Goal: Transaction & Acquisition: Purchase product/service

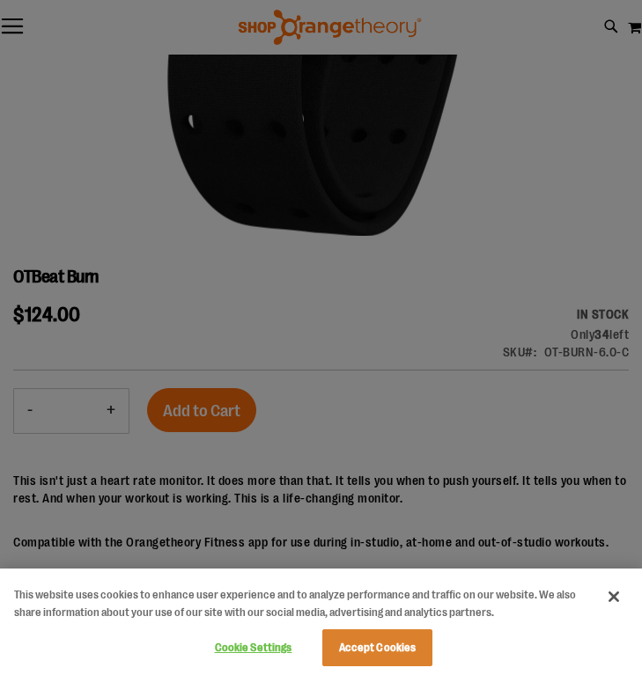
scroll to position [491, 0]
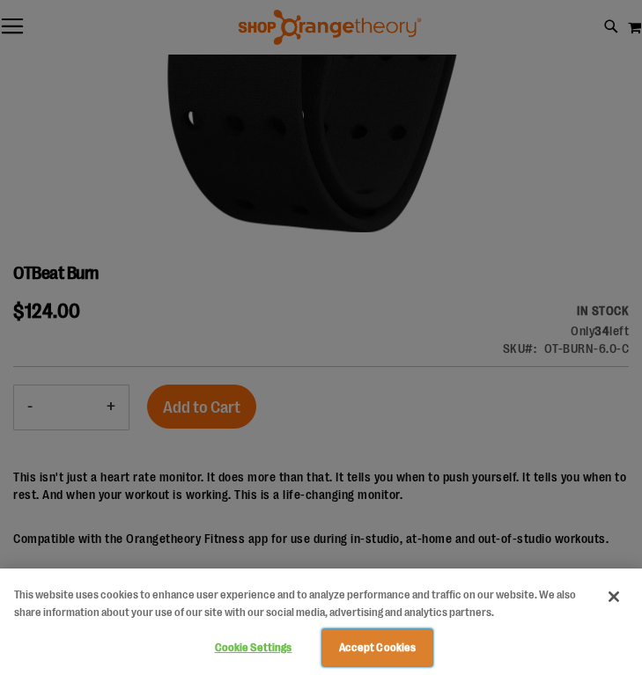
click at [367, 651] on button "Accept Cookies" at bounding box center [377, 648] width 110 height 37
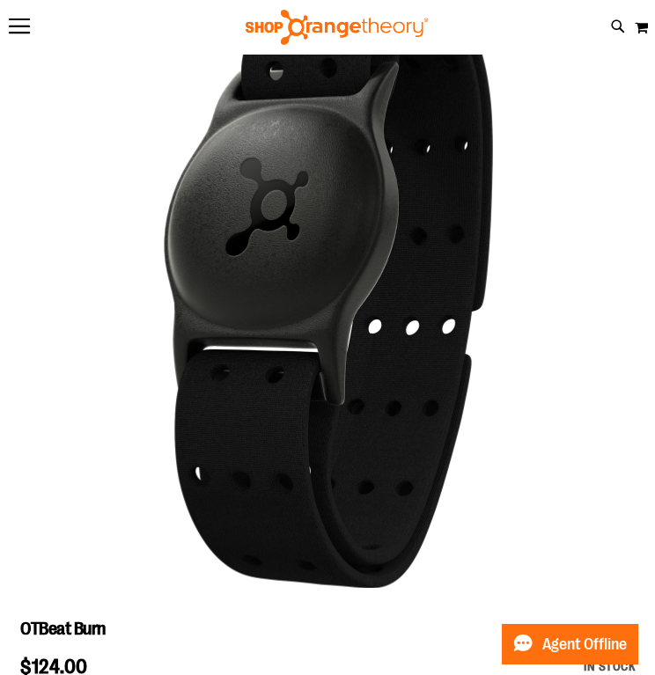
scroll to position [0, 0]
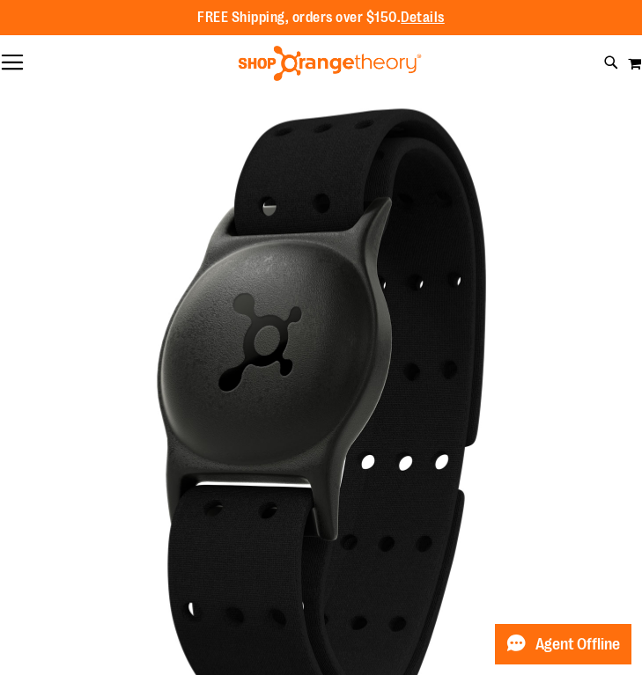
click at [10, 63] on button "Toggle Nav" at bounding box center [12, 64] width 25 height 18
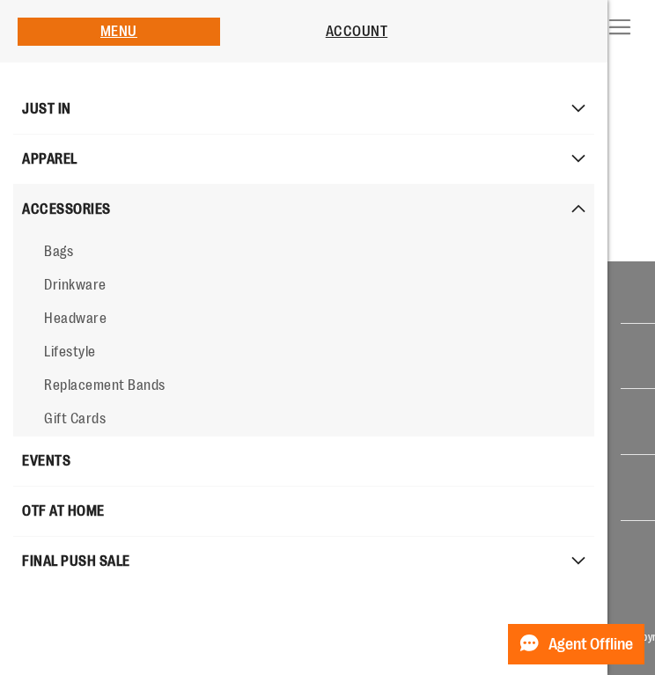
click at [70, 210] on span "ACCESSORIES" at bounding box center [66, 209] width 89 height 35
click at [62, 252] on span "Bags" at bounding box center [58, 252] width 29 height 16
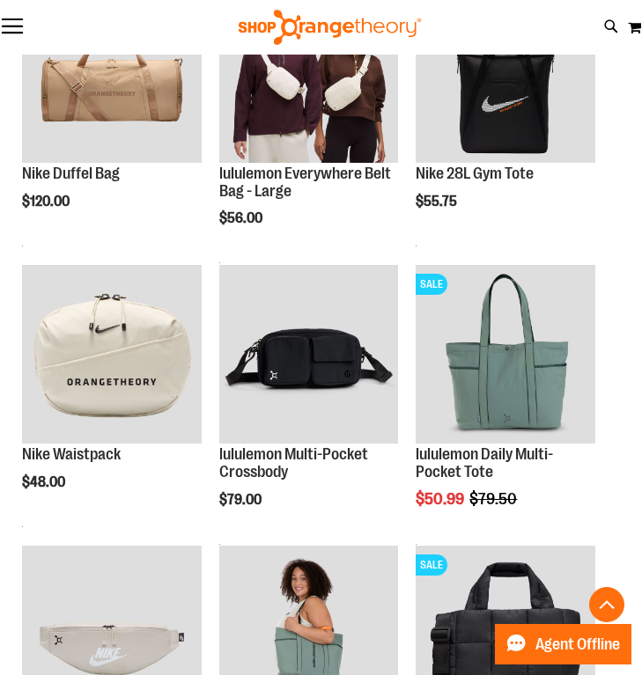
scroll to position [366, 0]
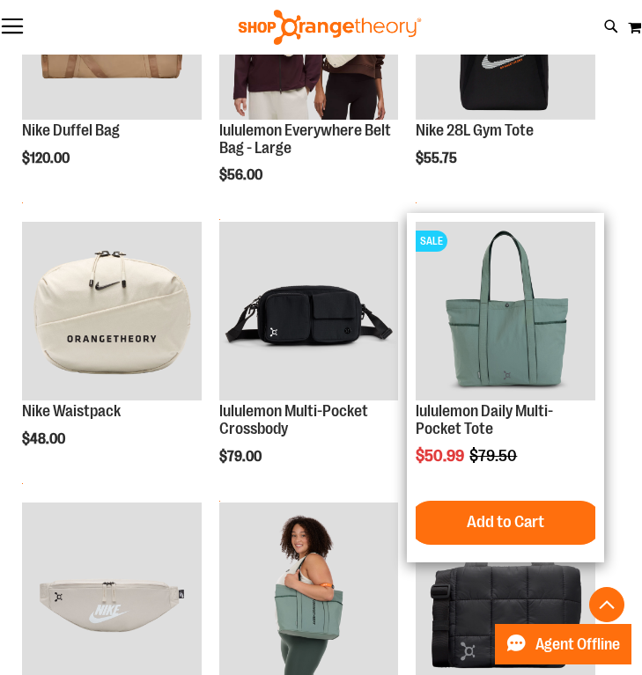
click at [521, 372] on img "product" at bounding box center [506, 312] width 180 height 180
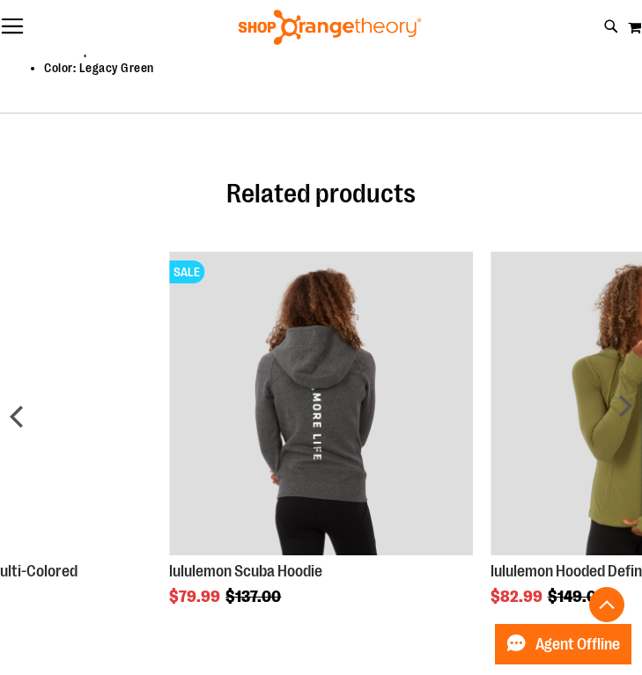
scroll to position [1436, 0]
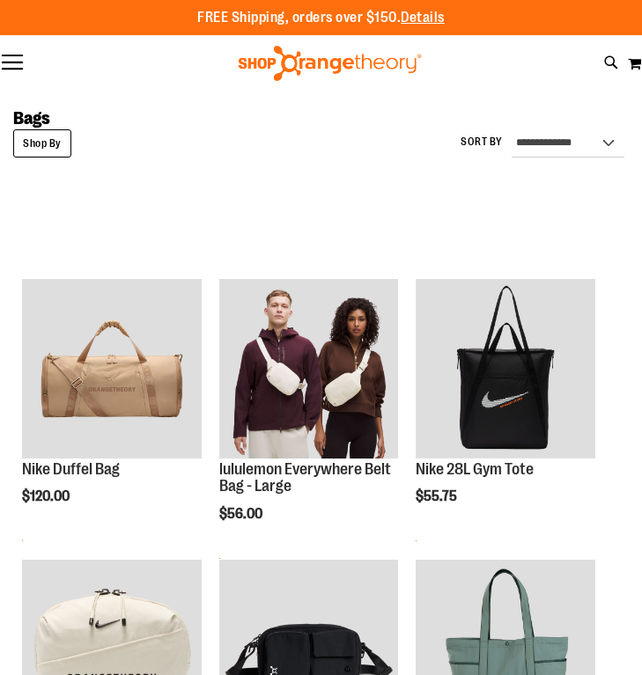
scroll to position [456, 0]
